Goal: Task Accomplishment & Management: Use online tool/utility

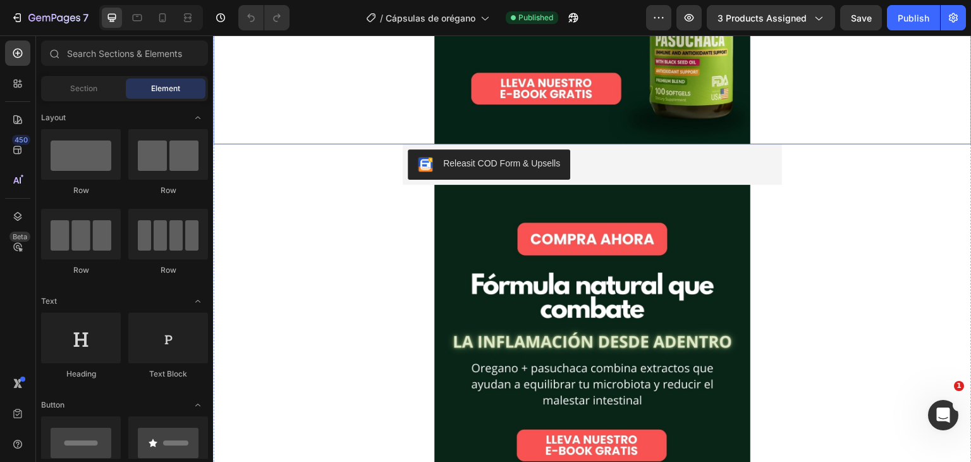
scroll to position [491, 0]
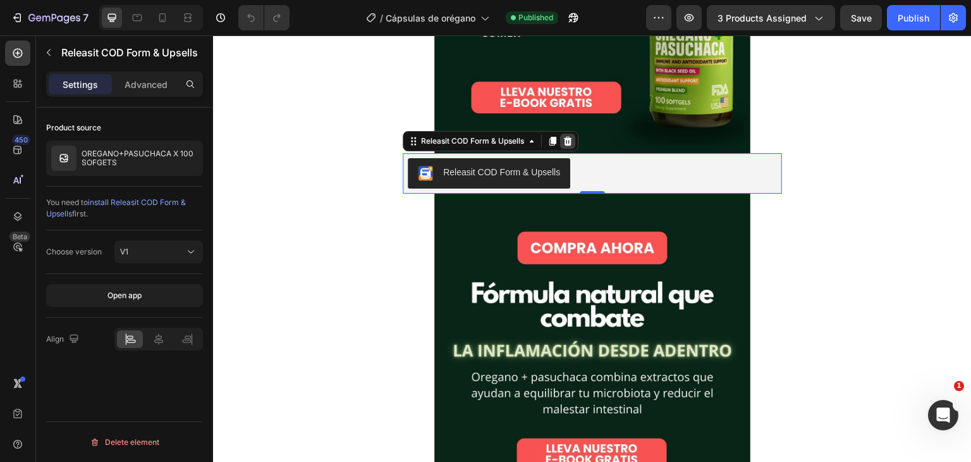
click at [568, 142] on icon at bounding box center [568, 141] width 10 height 10
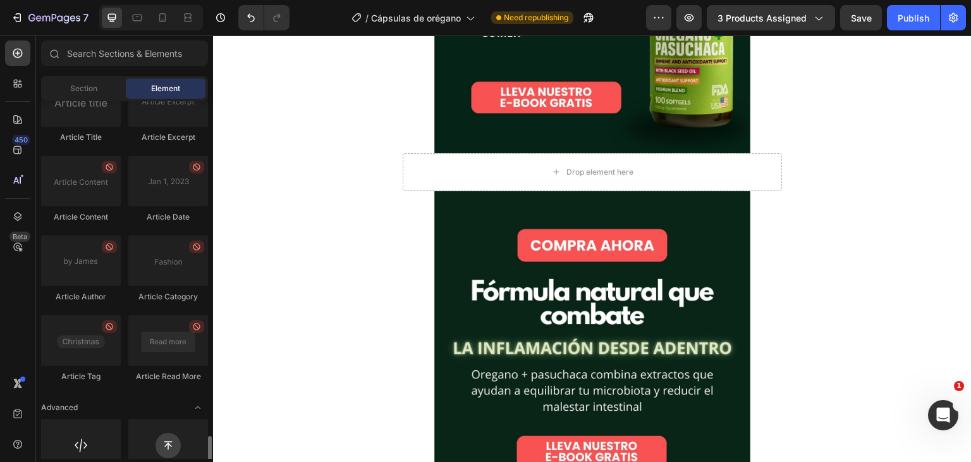
scroll to position [3473, 0]
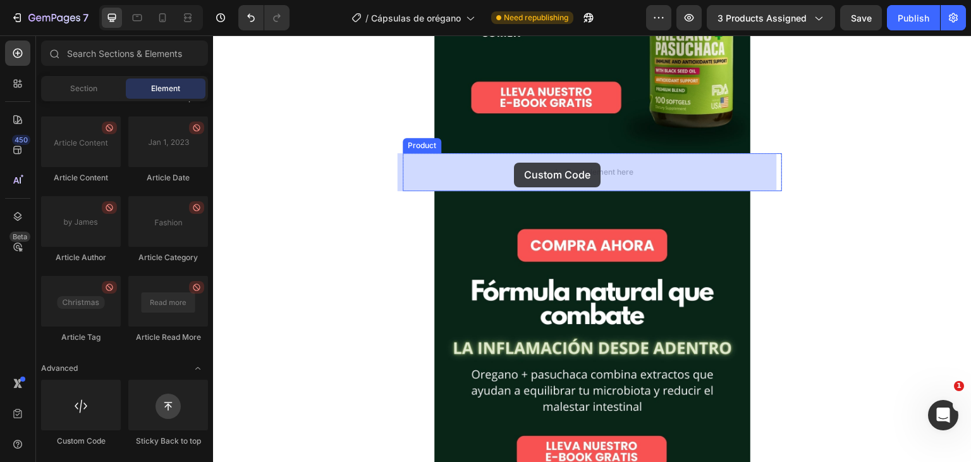
drag, startPoint x: 291, startPoint y: 470, endPoint x: 514, endPoint y: 162, distance: 379.8
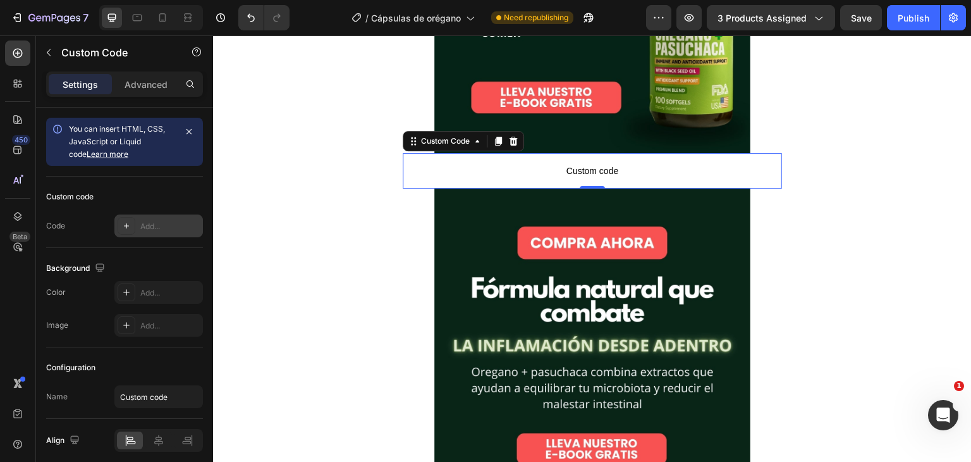
click at [158, 233] on div "Add..." at bounding box center [158, 225] width 89 height 23
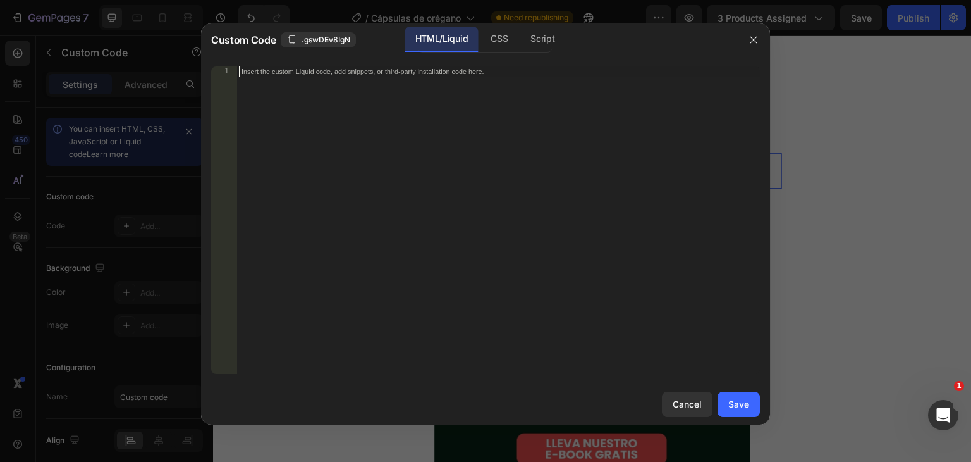
click at [458, 174] on div "Insert the custom Liquid code, add snippets, or third-party installation code h…" at bounding box center [497, 229] width 523 height 327
paste textarea "<div id="_rsi-cod-form-embed-custom-hook"></div>"
type textarea "<div id="_rsi-cod-form-embed-custom-hook"></div>"
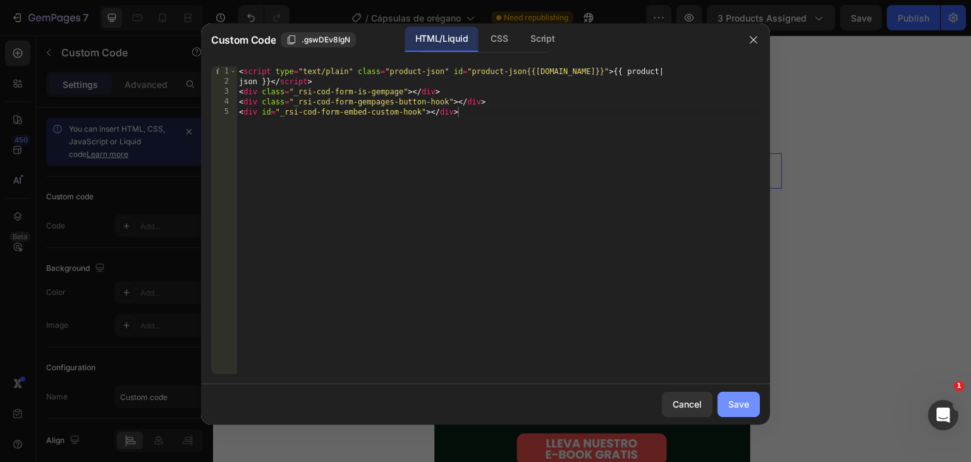
click at [749, 410] on button "Save" at bounding box center [739, 403] width 42 height 25
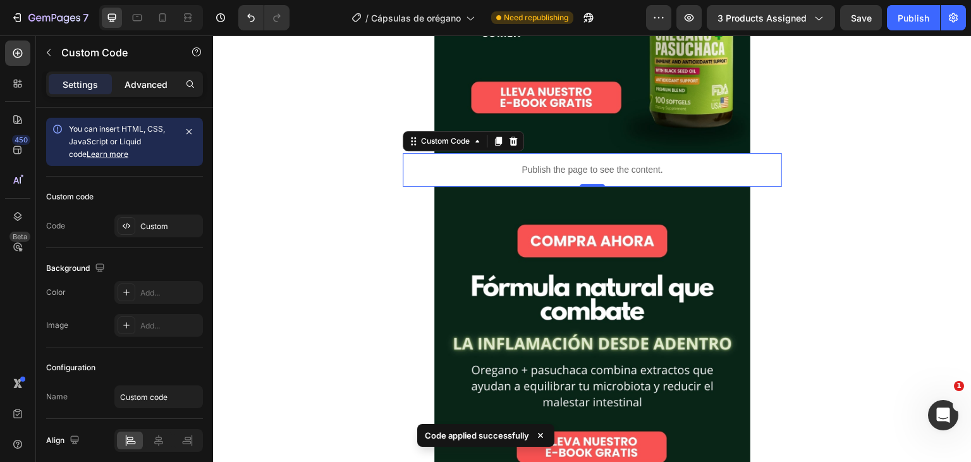
click at [152, 82] on p "Advanced" at bounding box center [146, 84] width 43 height 13
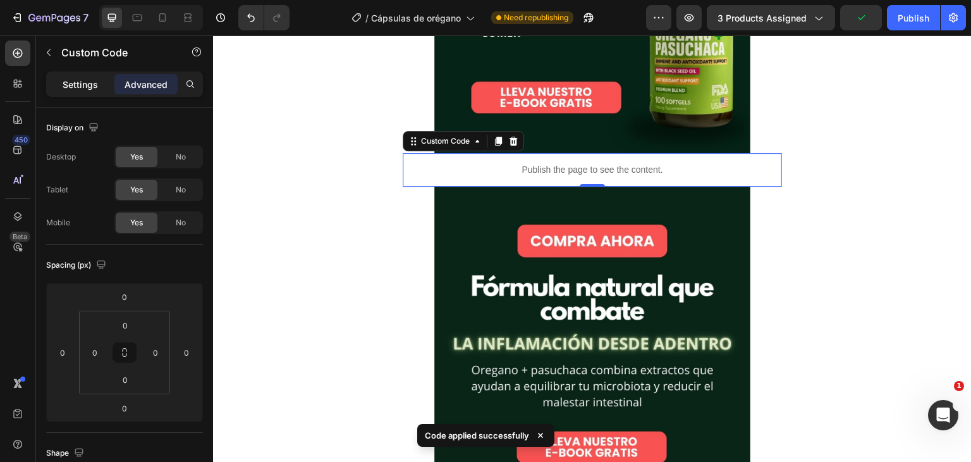
click at [89, 82] on p "Settings" at bounding box center [80, 84] width 35 height 13
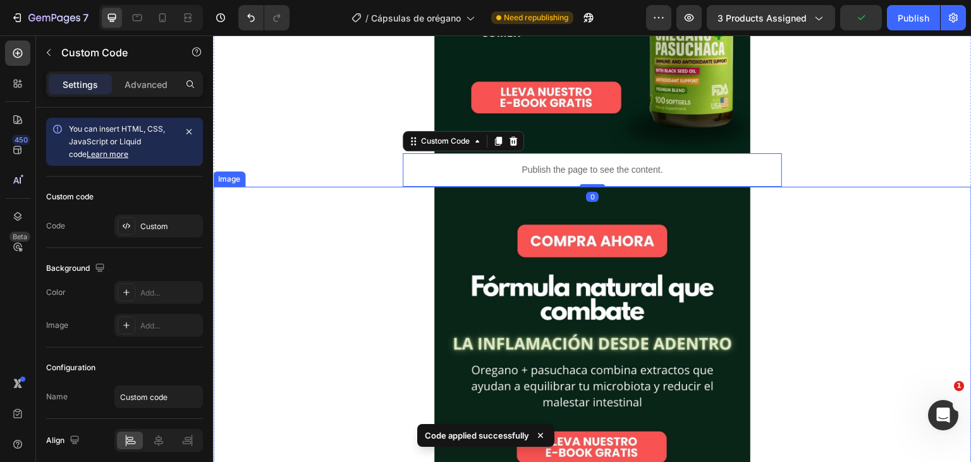
click at [306, 242] on div at bounding box center [592, 468] width 759 height 562
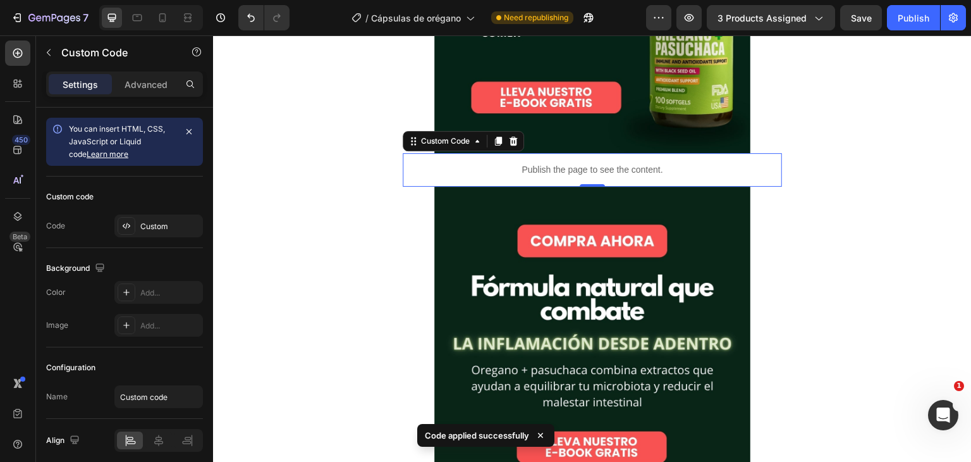
click at [733, 165] on p "Publish the page to see the content." at bounding box center [592, 169] width 379 height 13
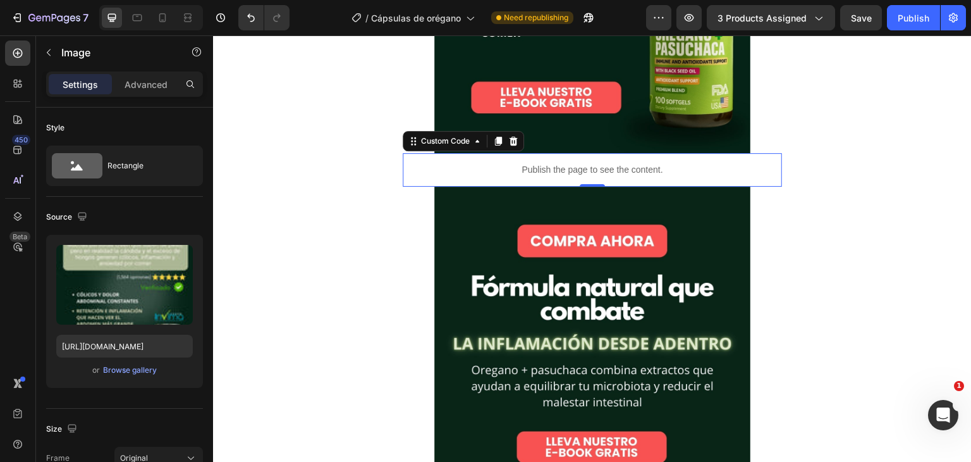
click at [661, 168] on p "Publish the page to see the content." at bounding box center [592, 169] width 379 height 13
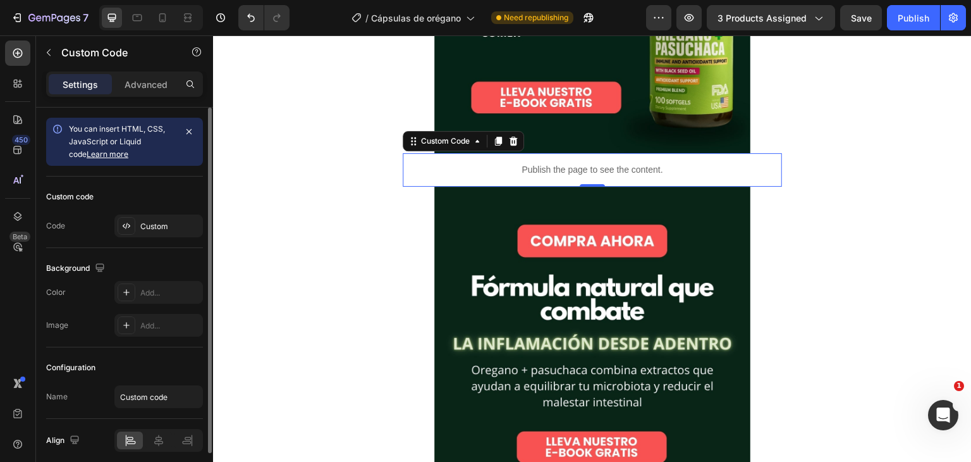
scroll to position [50, 0]
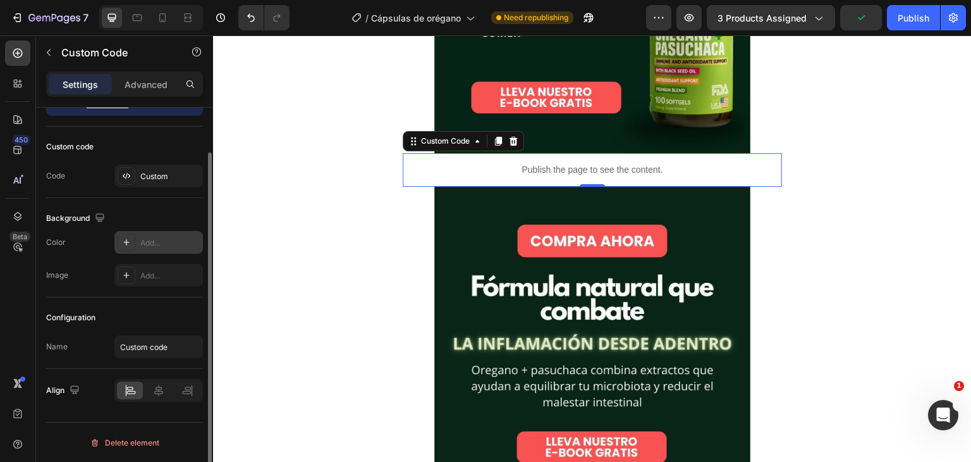
click at [168, 237] on div "Add..." at bounding box center [169, 242] width 59 height 11
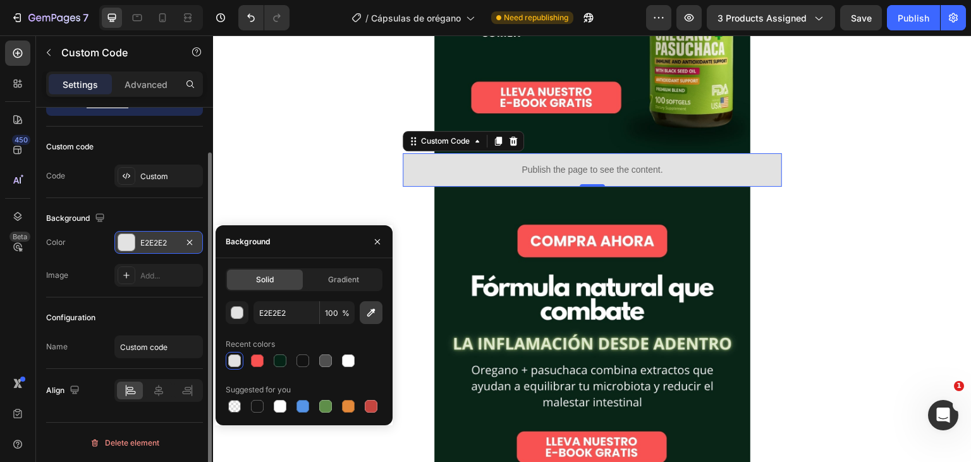
click at [371, 319] on button "button" at bounding box center [371, 312] width 23 height 23
type input "092517"
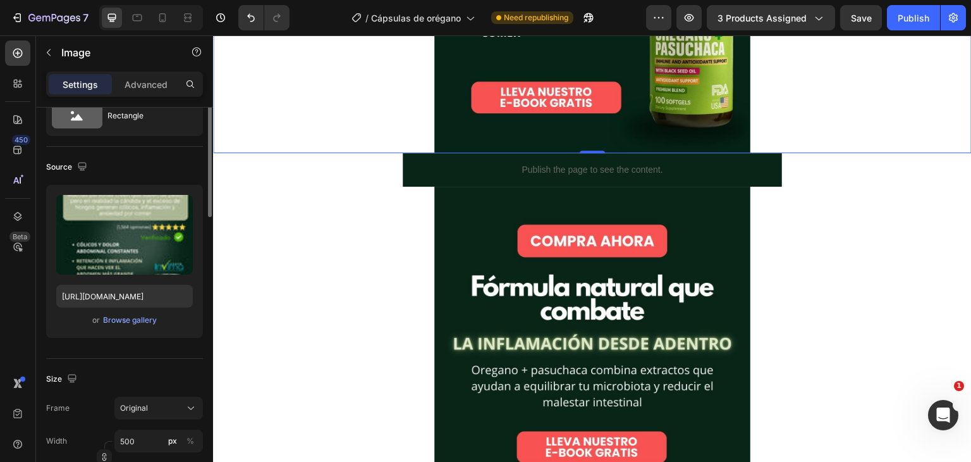
scroll to position [0, 0]
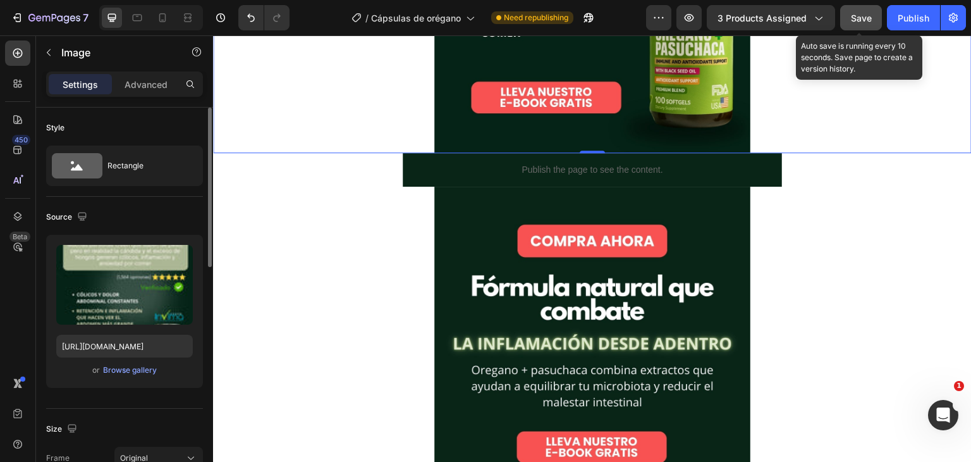
click at [859, 22] on span "Save" at bounding box center [861, 18] width 21 height 11
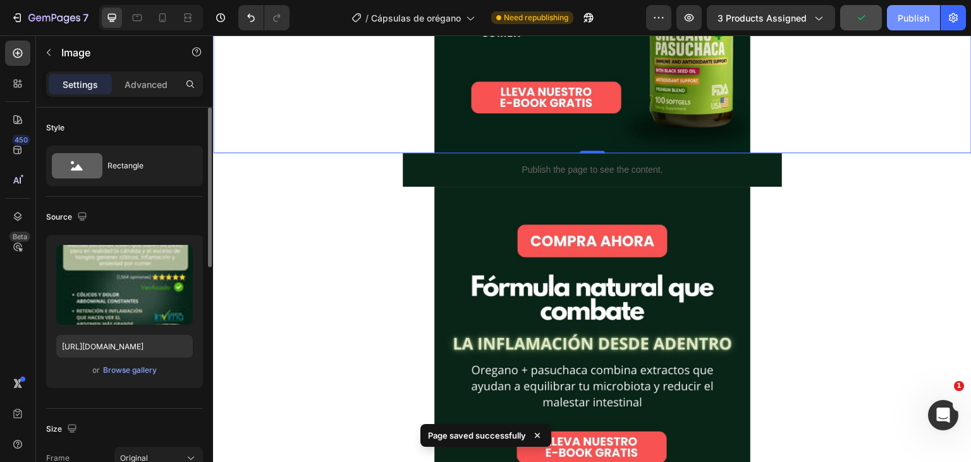
click at [901, 17] on div "Publish" at bounding box center [914, 17] width 32 height 13
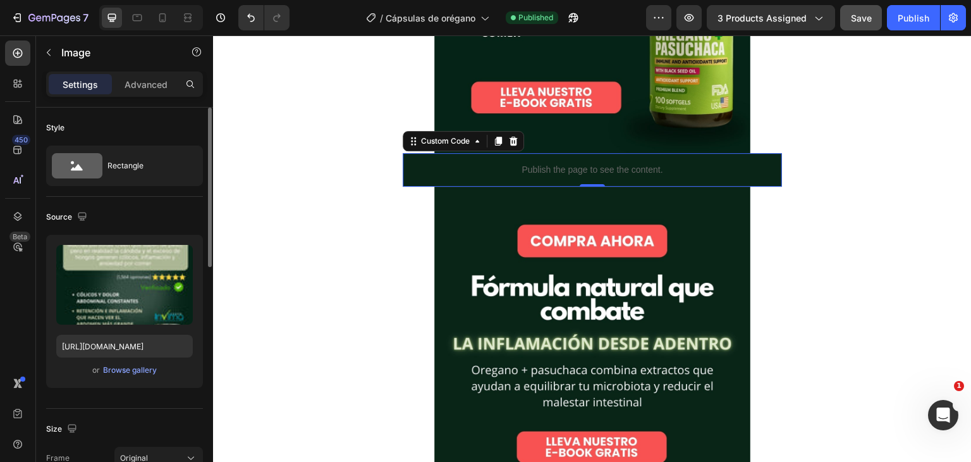
click at [682, 175] on p "Publish the page to see the content." at bounding box center [592, 169] width 379 height 13
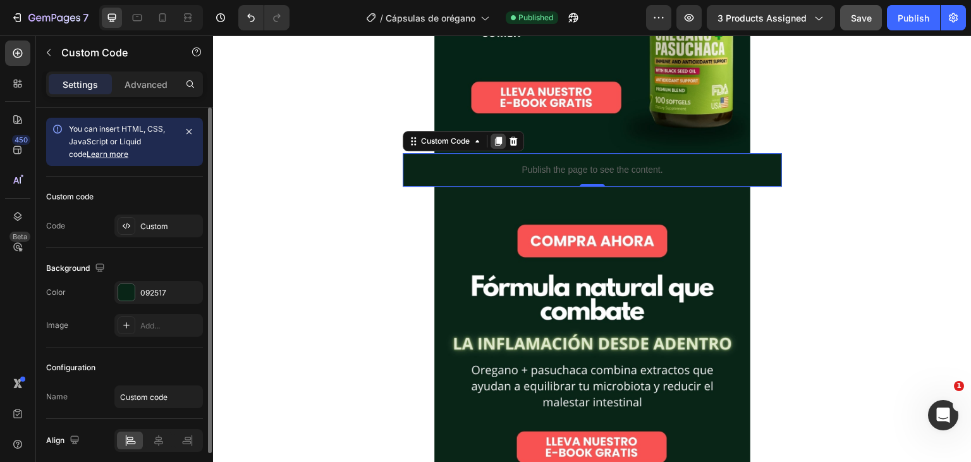
click at [495, 137] on icon at bounding box center [498, 141] width 7 height 9
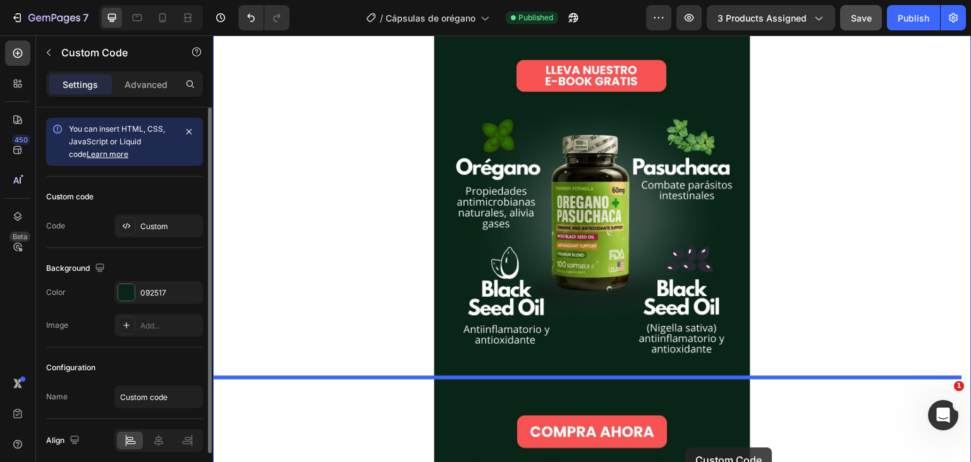
scroll to position [918, 0]
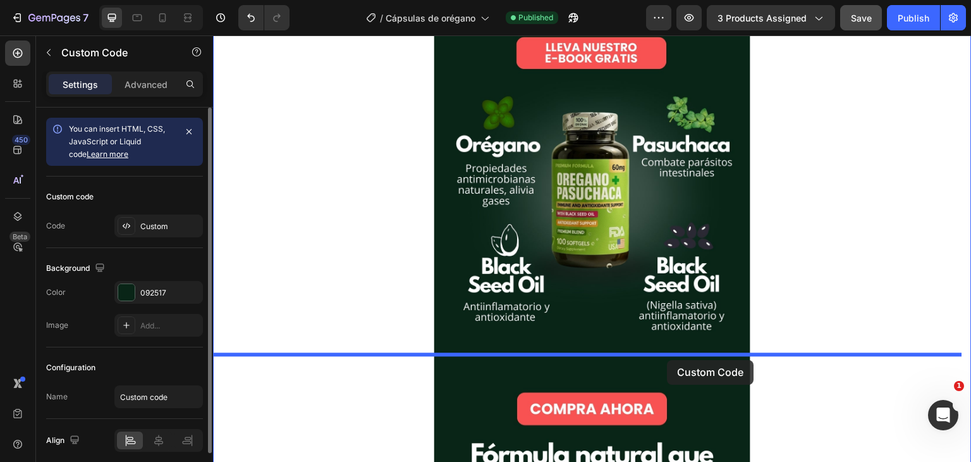
drag, startPoint x: 723, startPoint y: 51, endPoint x: 668, endPoint y: 360, distance: 313.4
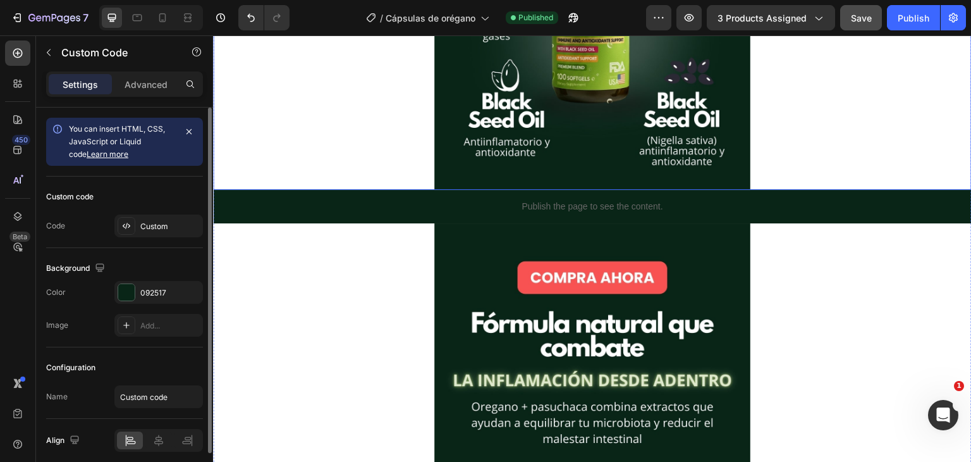
scroll to position [1053, 0]
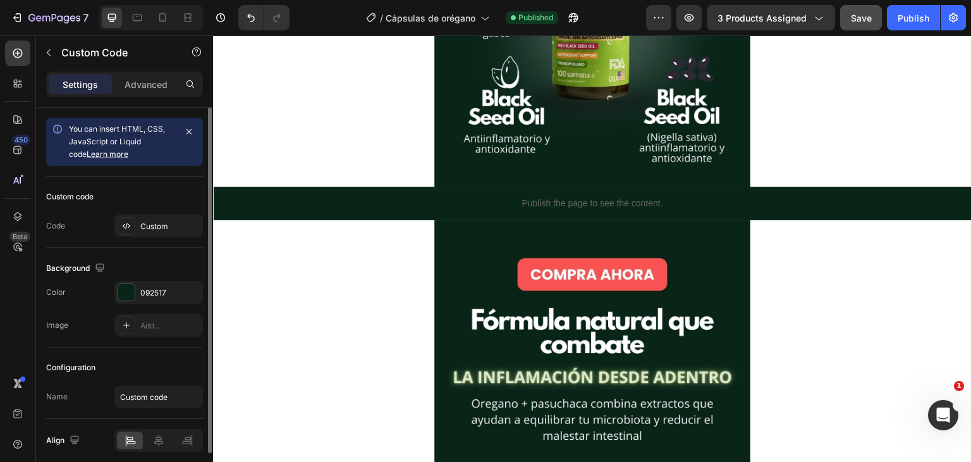
click at [710, 202] on p "Publish the page to see the content." at bounding box center [592, 203] width 759 height 13
click at [475, 197] on p "Publish the page to see the content." at bounding box center [592, 203] width 759 height 13
click at [417, 205] on p "Publish the page to see the content." at bounding box center [592, 203] width 759 height 13
click at [518, 207] on p "Publish the page to see the content." at bounding box center [592, 203] width 759 height 13
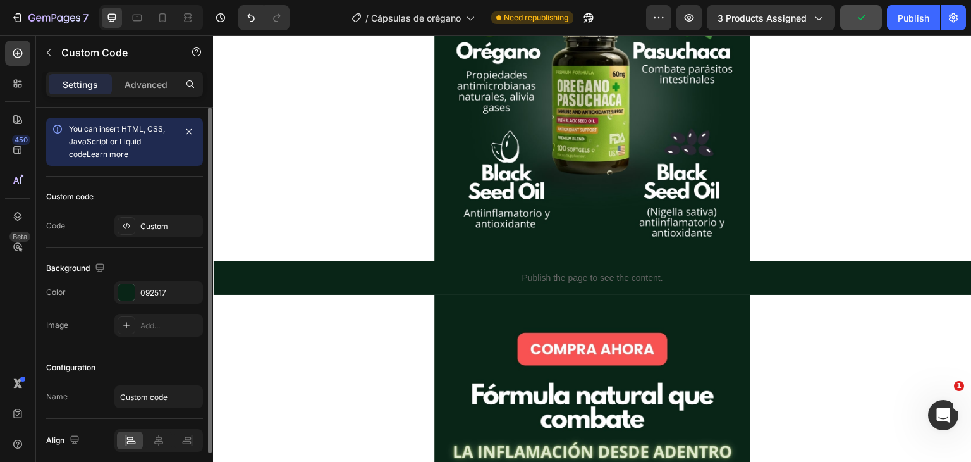
scroll to position [979, 0]
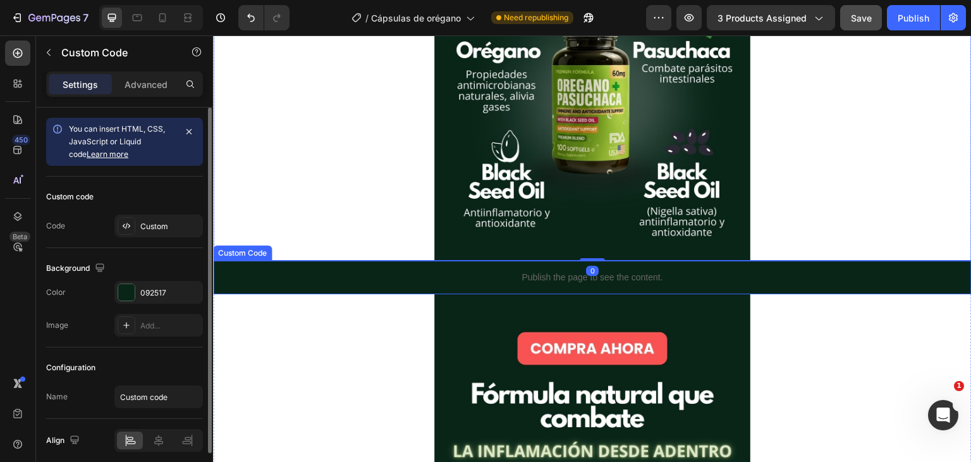
click at [736, 271] on p "Publish the page to see the content." at bounding box center [592, 277] width 759 height 13
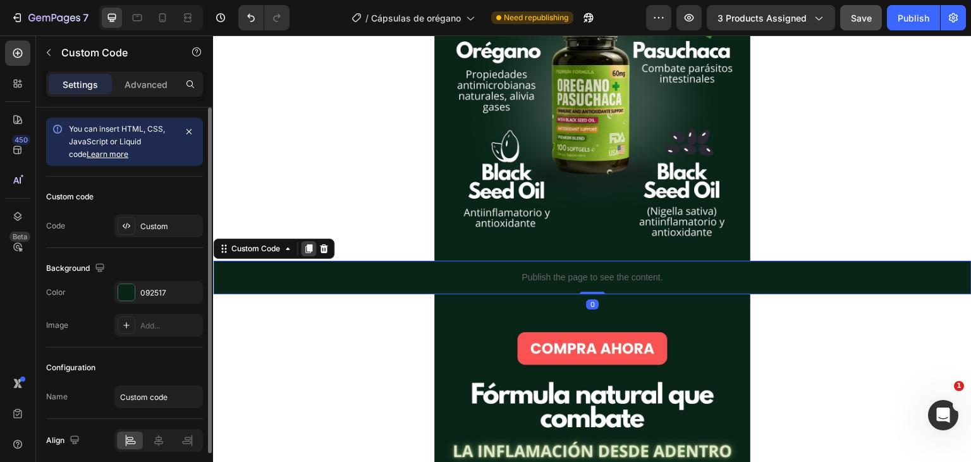
click at [307, 245] on icon at bounding box center [308, 248] width 7 height 9
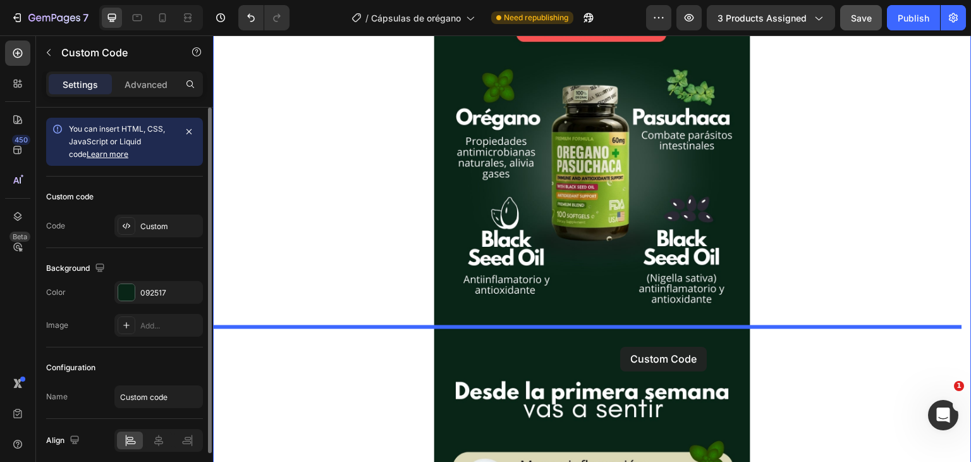
scroll to position [1545, 0]
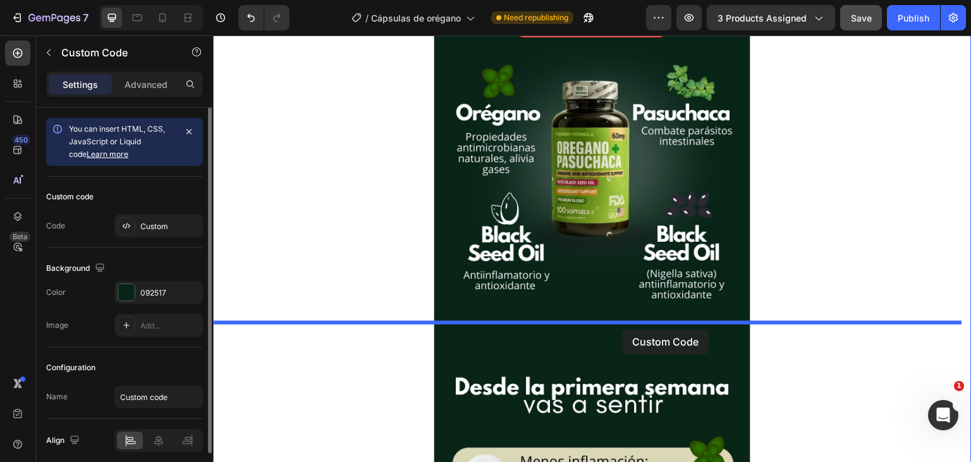
drag, startPoint x: 641, startPoint y: 135, endPoint x: 623, endPoint y: 329, distance: 195.6
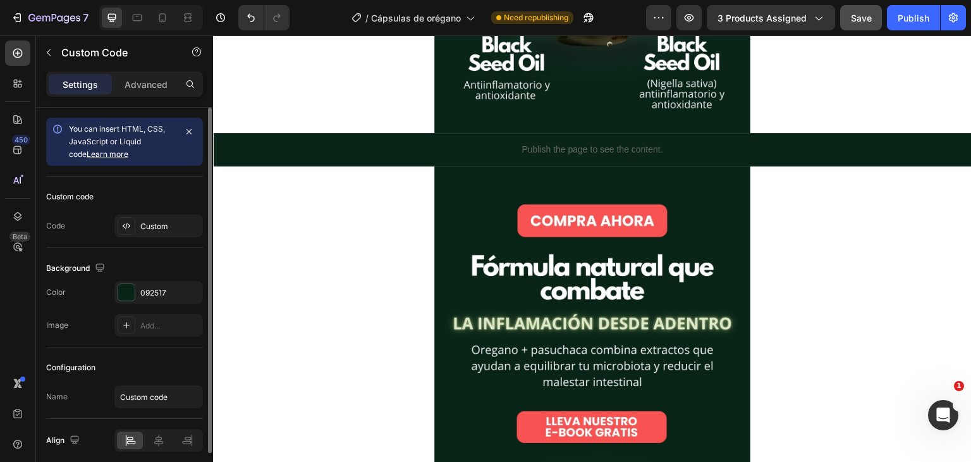
scroll to position [1107, 0]
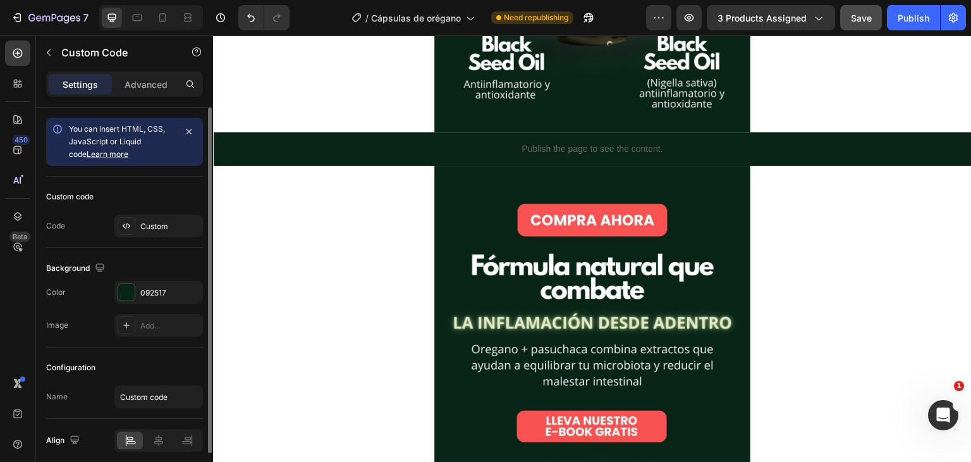
click at [648, 333] on img at bounding box center [592, 447] width 316 height 562
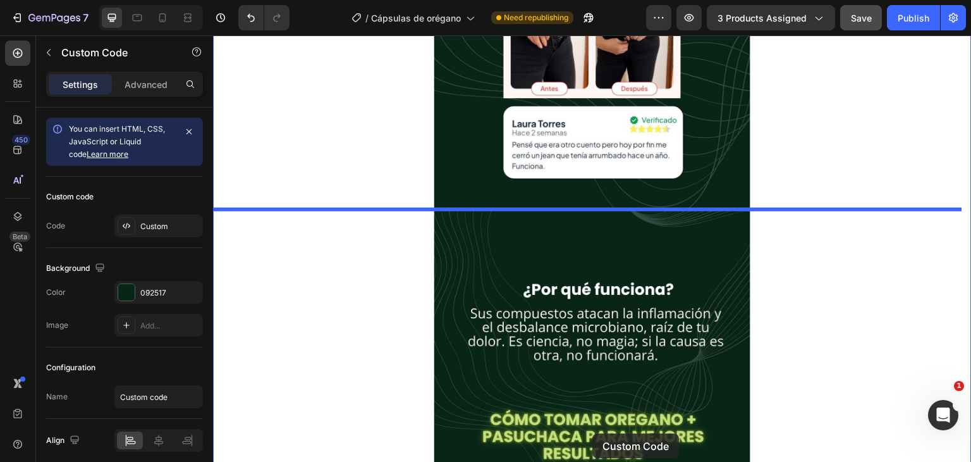
scroll to position [2223, 0]
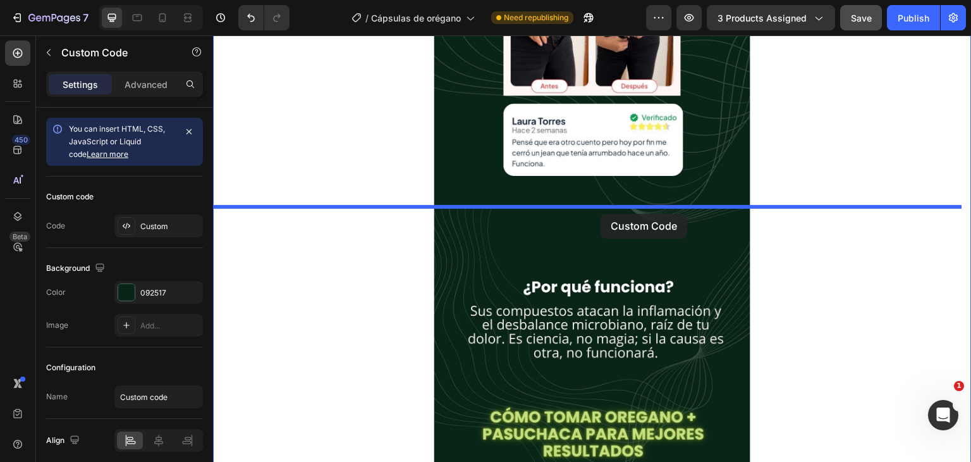
drag, startPoint x: 628, startPoint y: 157, endPoint x: 601, endPoint y: 214, distance: 62.5
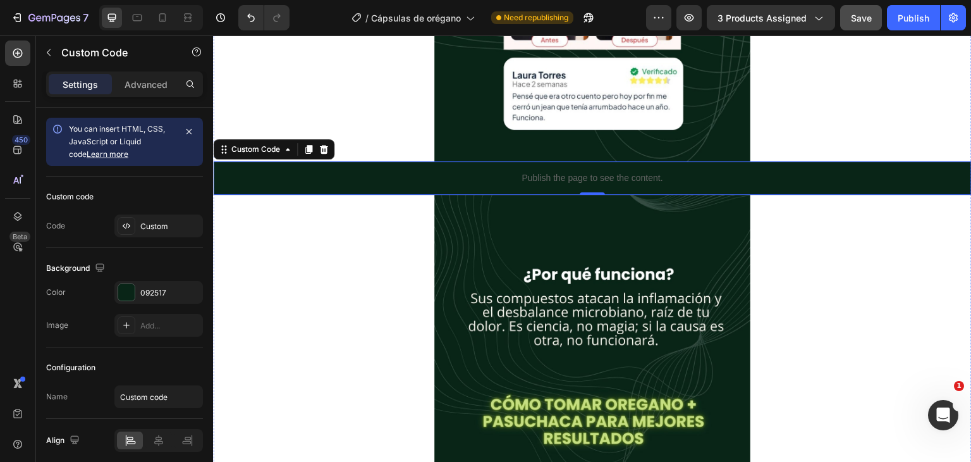
scroll to position [2234, 0]
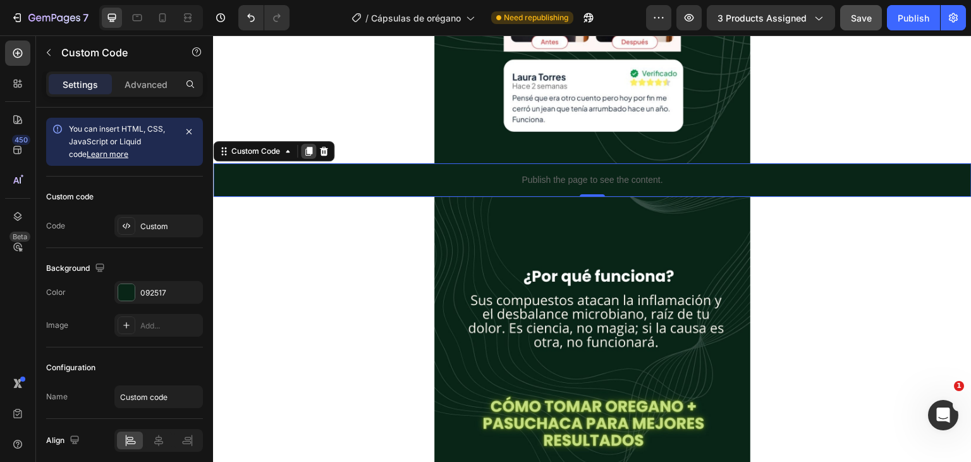
click at [307, 149] on icon at bounding box center [308, 151] width 7 height 9
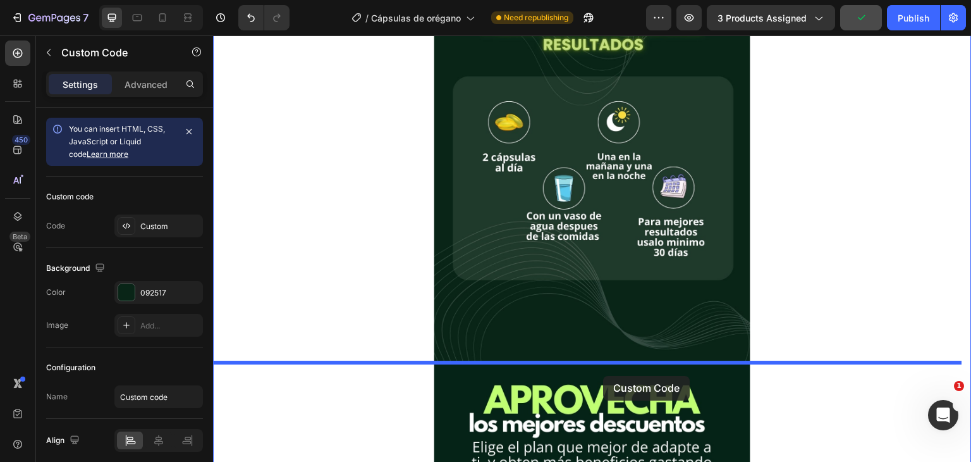
drag, startPoint x: 588, startPoint y: 216, endPoint x: 604, endPoint y: 376, distance: 160.7
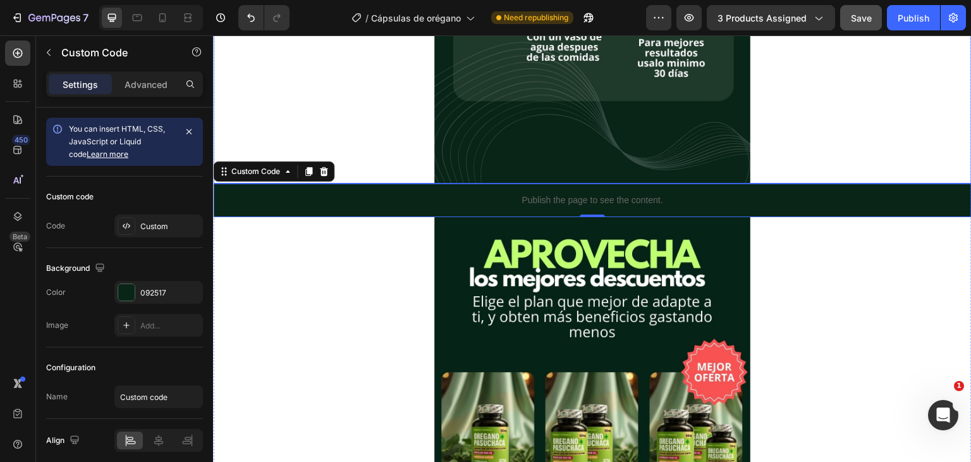
scroll to position [2809, 0]
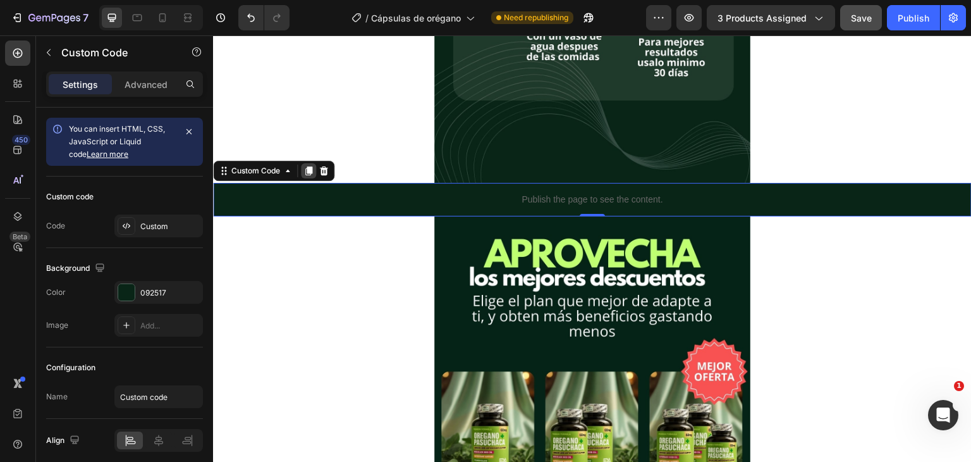
click at [306, 168] on icon at bounding box center [308, 171] width 10 height 10
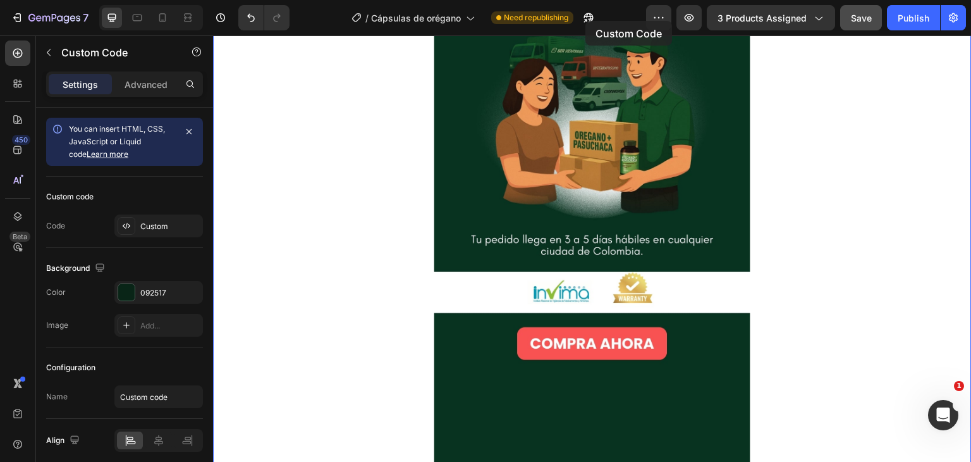
scroll to position [4059, 0]
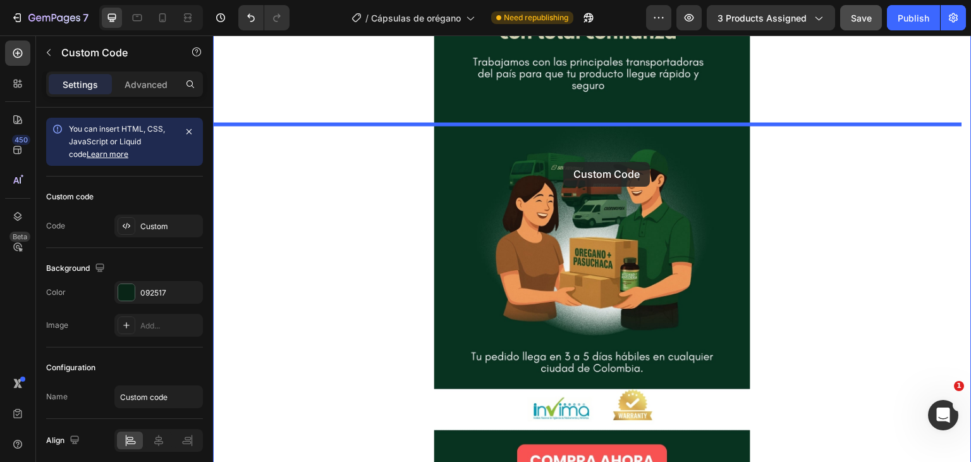
drag, startPoint x: 555, startPoint y: 130, endPoint x: 563, endPoint y: 162, distance: 33.3
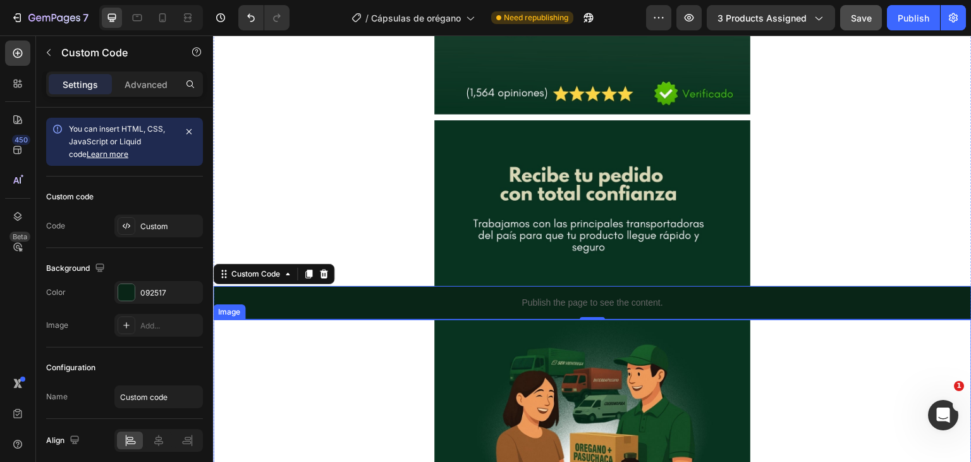
scroll to position [3865, 0]
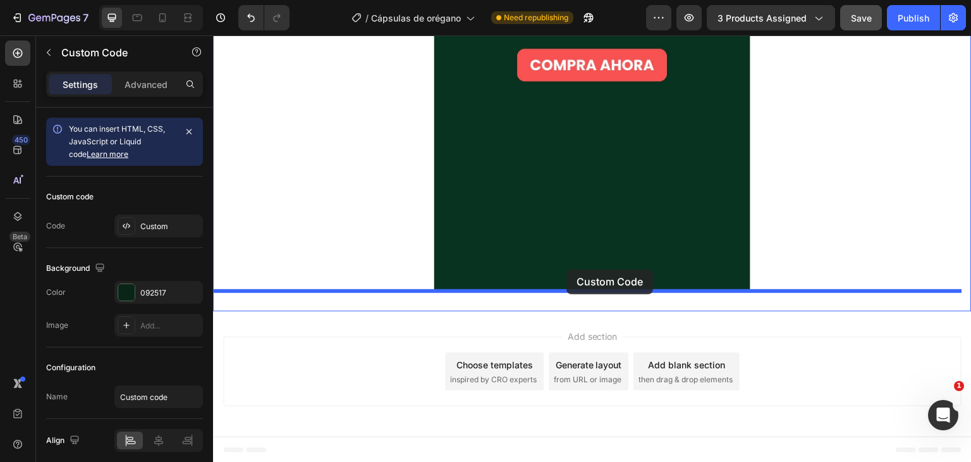
drag, startPoint x: 572, startPoint y: 305, endPoint x: 566, endPoint y: 269, distance: 36.5
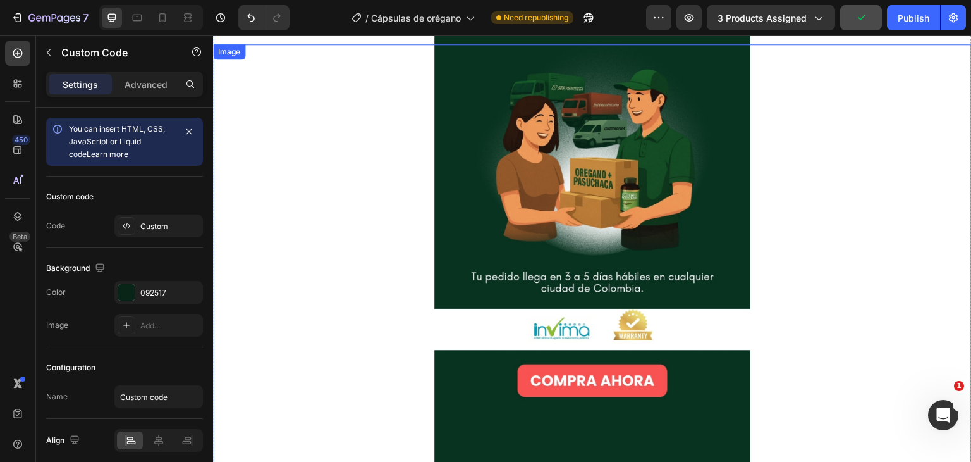
scroll to position [4107, 0]
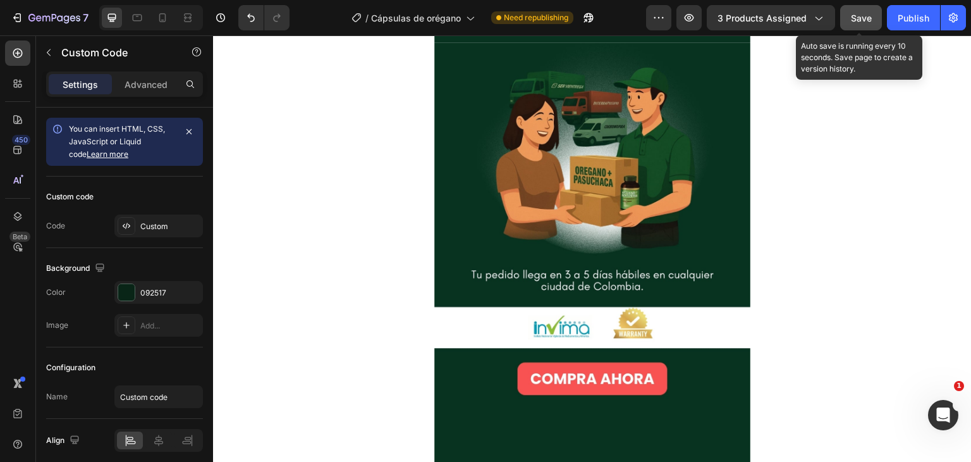
click at [858, 10] on button "Save" at bounding box center [861, 17] width 42 height 25
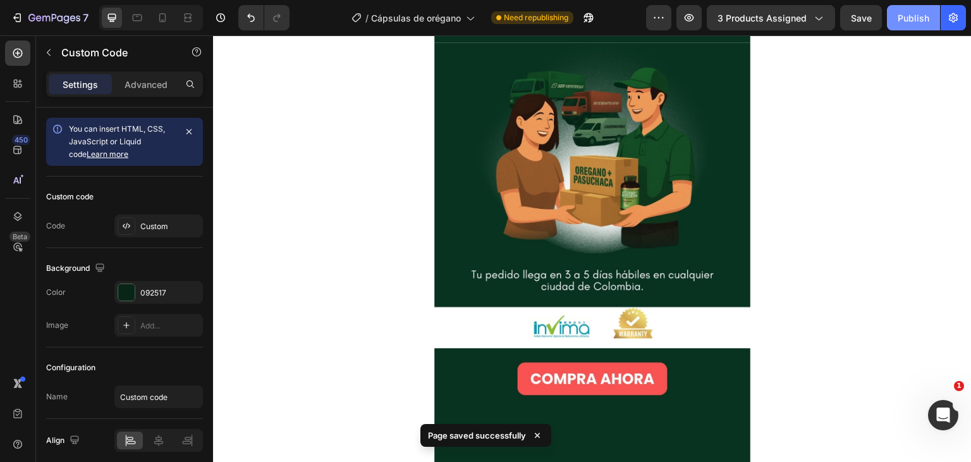
click at [918, 20] on div "Publish" at bounding box center [914, 17] width 32 height 13
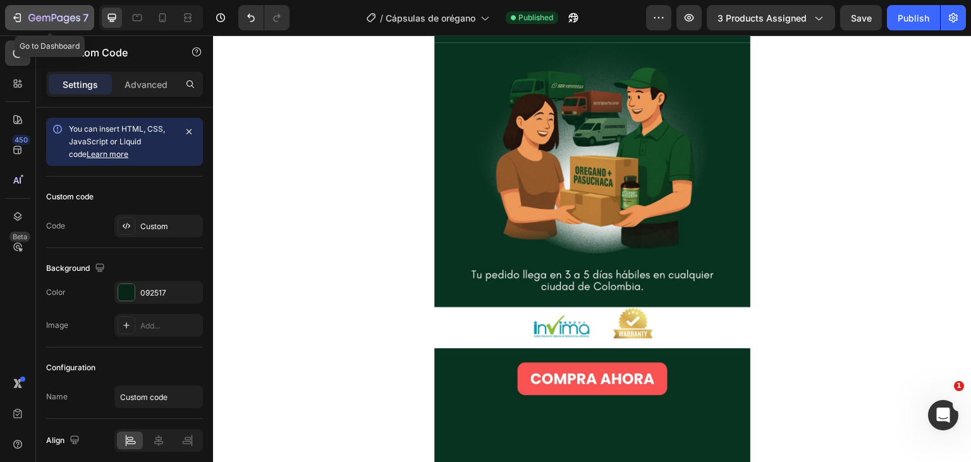
click at [39, 21] on icon "button" at bounding box center [54, 18] width 52 height 11
